Goal: Task Accomplishment & Management: Use online tool/utility

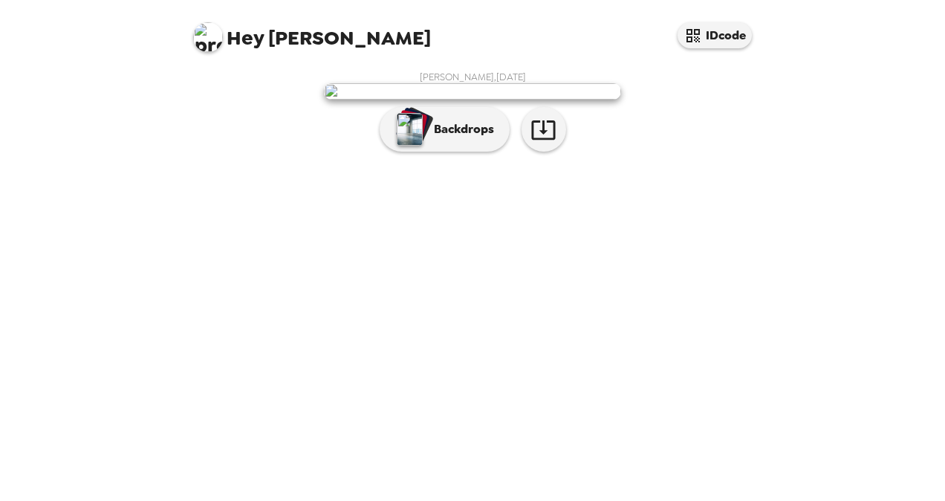
scroll to position [36, 0]
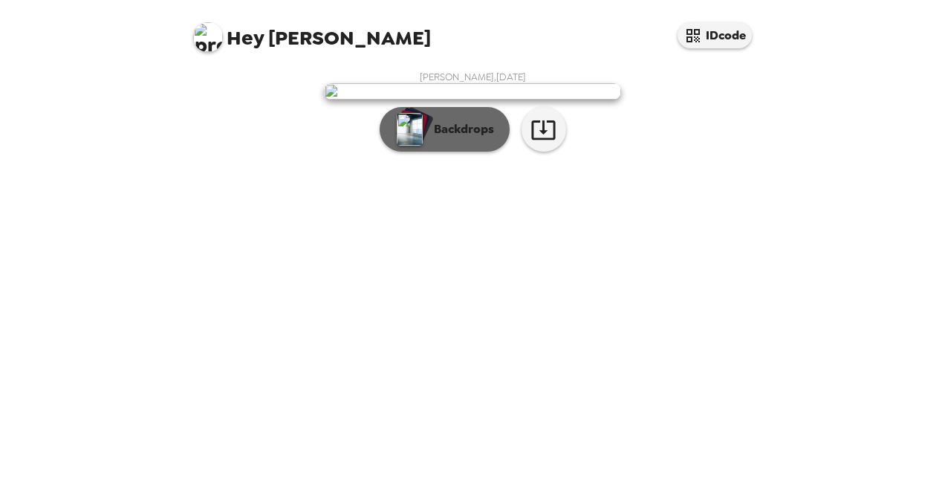
click at [453, 138] on p "Backdrops" at bounding box center [460, 129] width 68 height 18
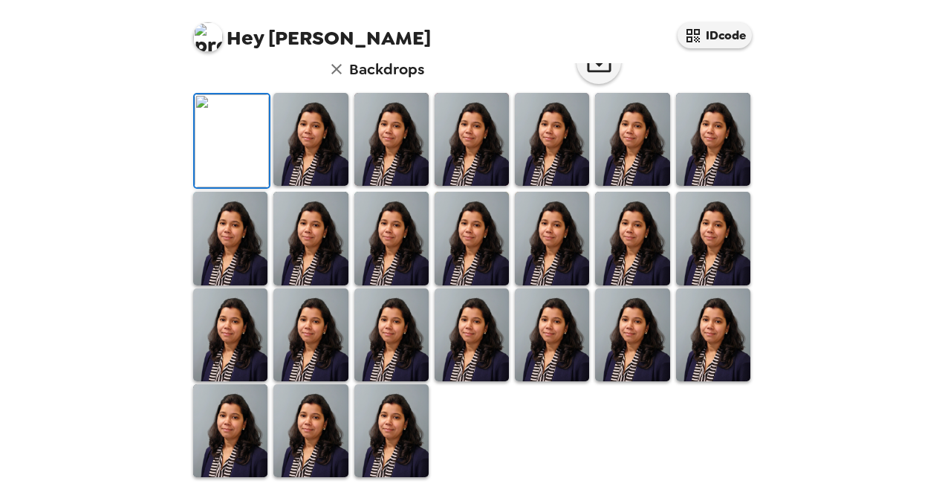
scroll to position [297, 0]
click at [449, 284] on img at bounding box center [472, 238] width 74 height 93
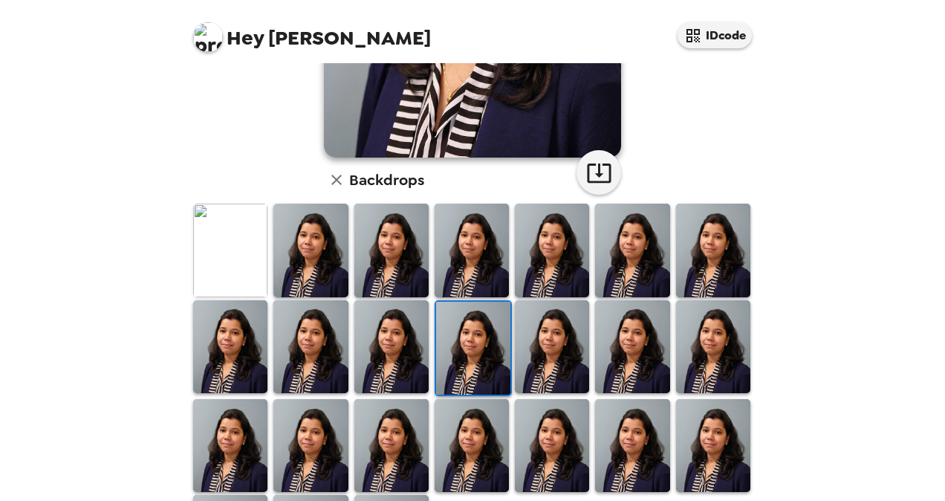
click at [611, 430] on img at bounding box center [632, 445] width 74 height 93
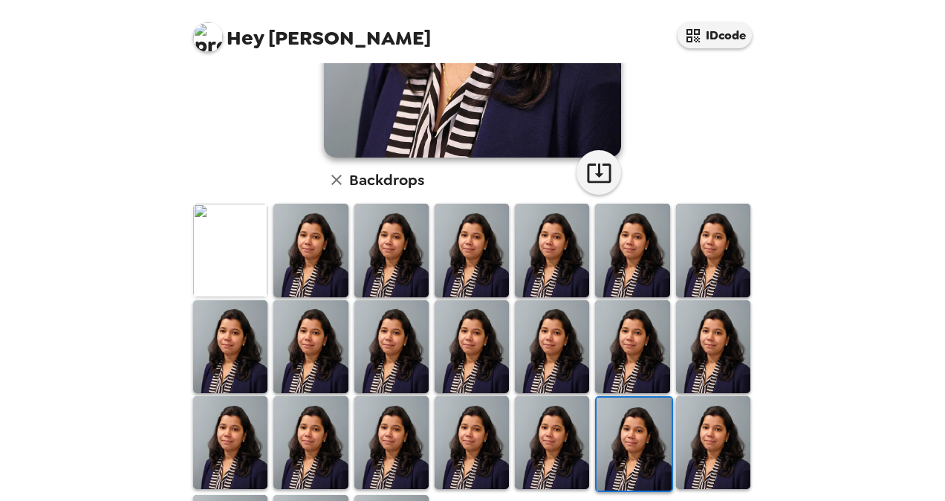
click at [701, 446] on img at bounding box center [713, 442] width 74 height 93
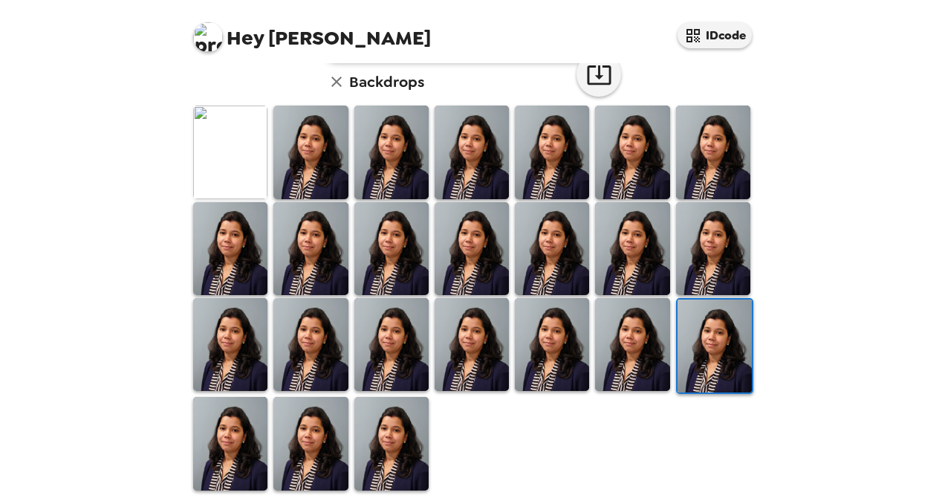
scroll to position [400, 0]
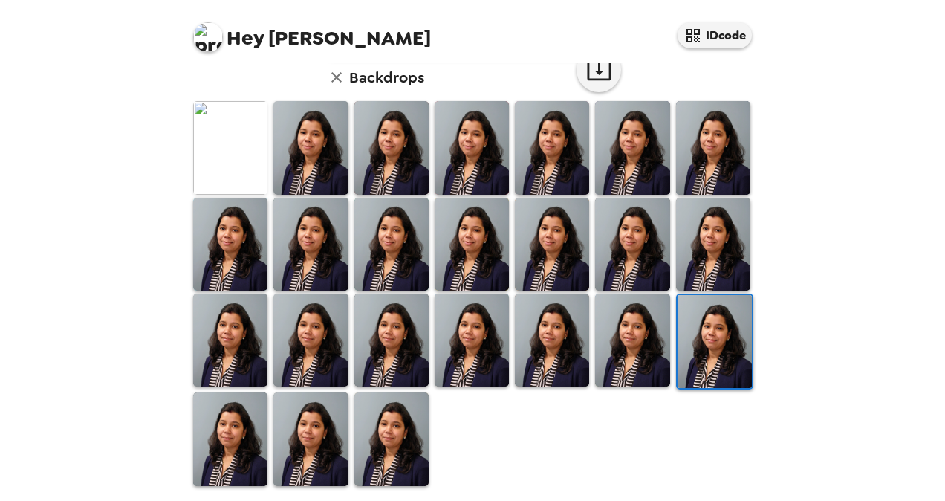
click at [386, 434] on img at bounding box center [391, 438] width 74 height 93
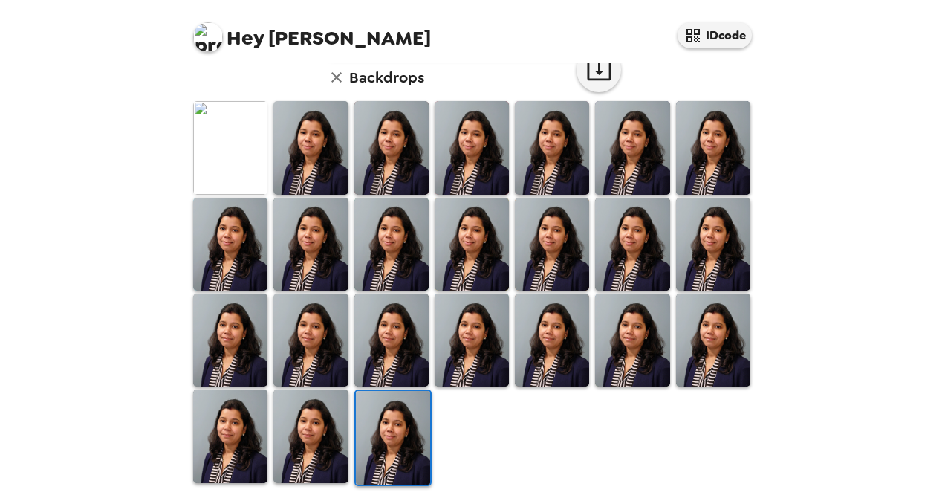
click at [354, 81] on h6 "Backdrops" at bounding box center [386, 77] width 75 height 24
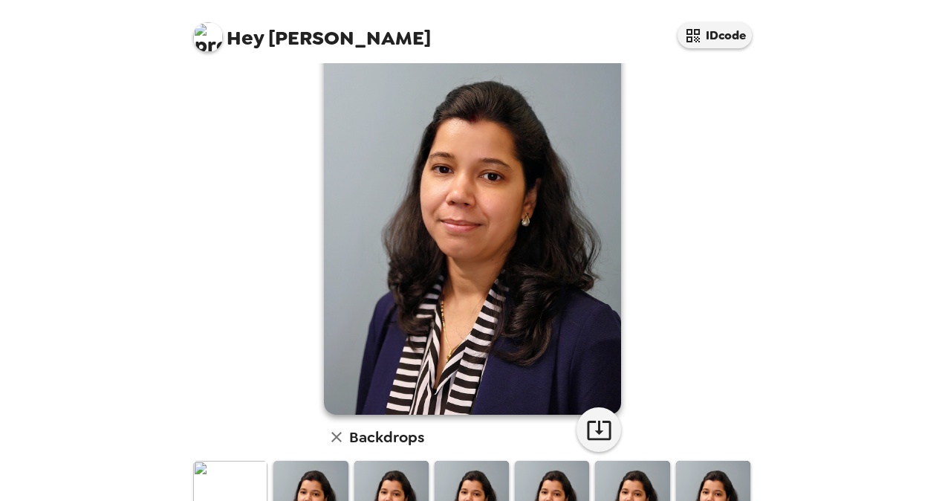
scroll to position [28, 0]
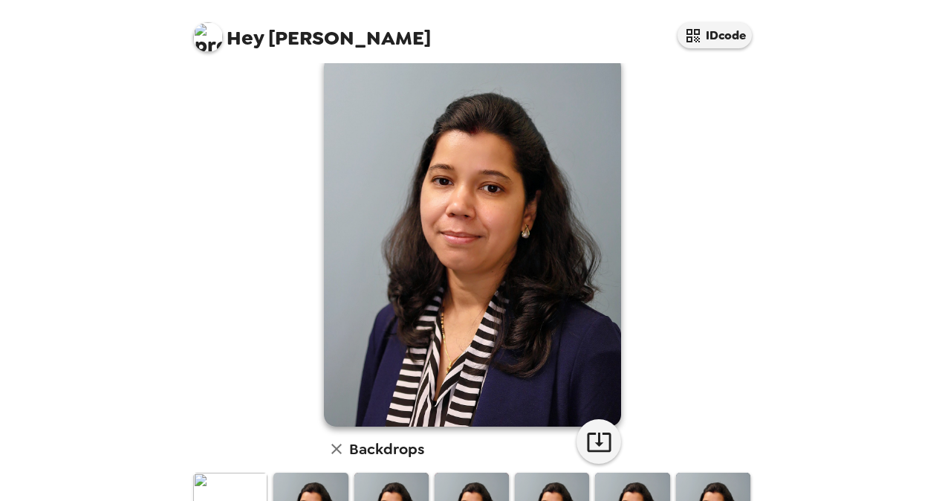
click at [10, 302] on div "Hey [PERSON_NAME] IDcode [PERSON_NAME] , [DATE] Backdrops" at bounding box center [472, 250] width 945 height 501
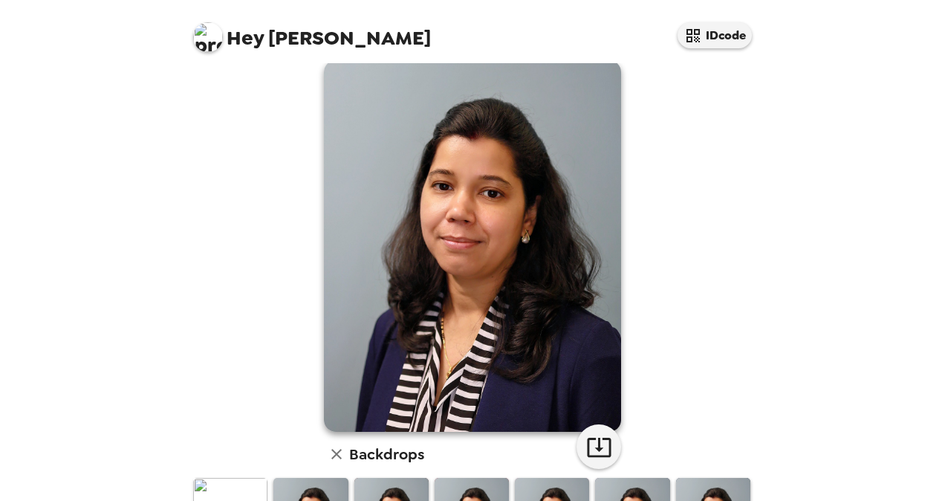
scroll to position [0, 0]
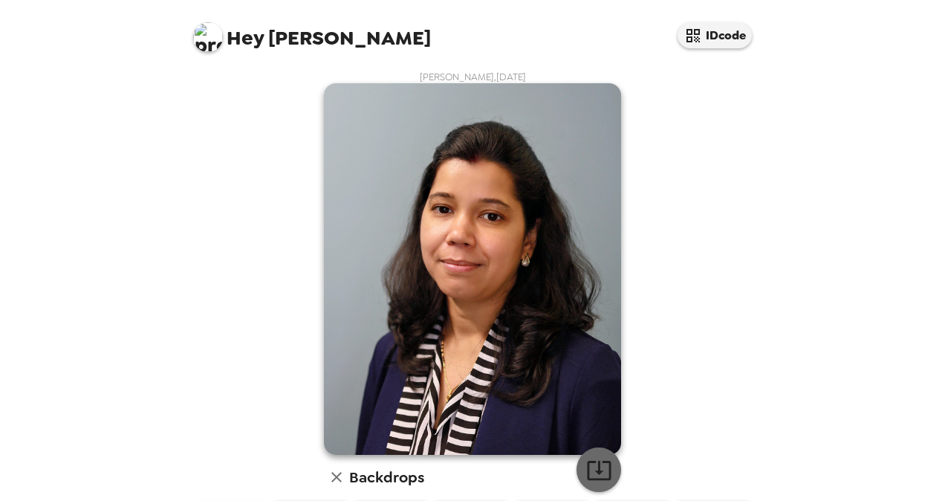
click at [596, 466] on icon "button" at bounding box center [599, 470] width 26 height 26
click at [787, 345] on div "Hey [PERSON_NAME] IDcode [PERSON_NAME] , [DATE] Backdrops" at bounding box center [472, 250] width 945 height 501
click at [596, 457] on icon "button" at bounding box center [599, 470] width 26 height 26
click at [910, 77] on div "Hey [PERSON_NAME] IDcode [PERSON_NAME] , [DATE] Backdrops" at bounding box center [472, 250] width 945 height 501
